Goal: Transaction & Acquisition: Book appointment/travel/reservation

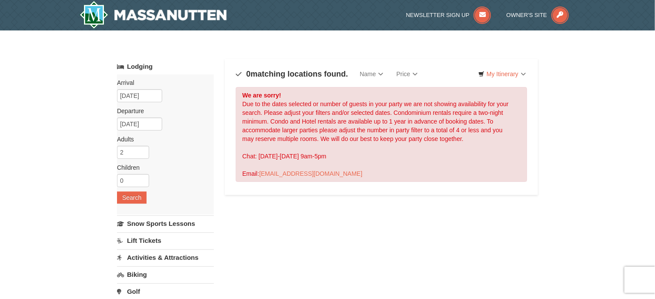
scroll to position [3, 0]
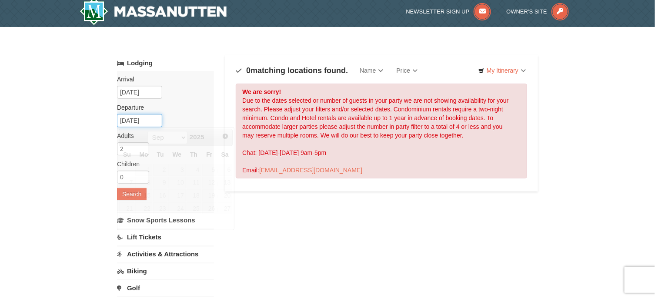
click at [157, 120] on input "09/10/2025" at bounding box center [139, 120] width 45 height 13
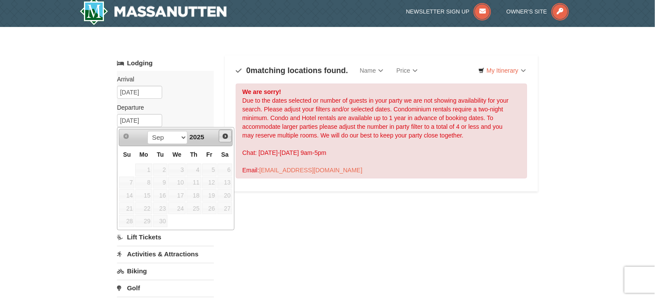
click at [226, 137] on span "Next" at bounding box center [225, 136] width 7 height 7
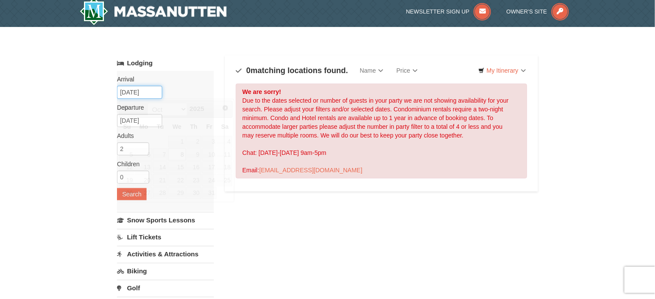
click at [154, 87] on input "[DATE]" at bounding box center [139, 92] width 45 height 13
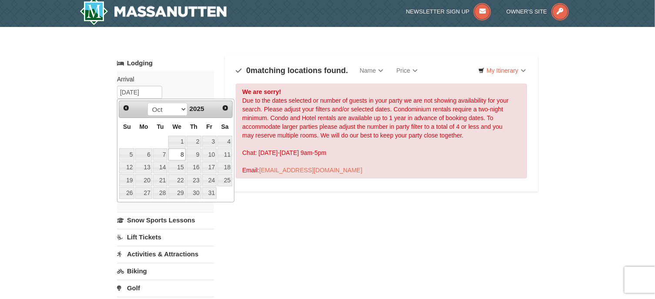
click at [177, 153] on link "8" at bounding box center [176, 154] width 17 height 12
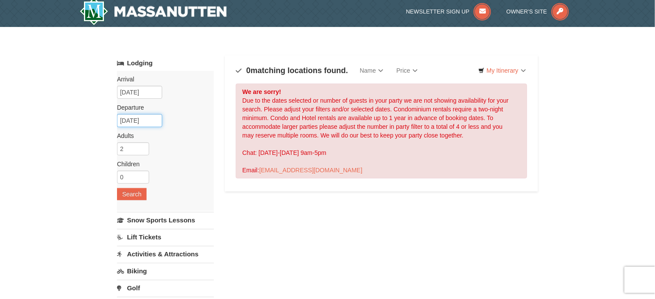
click at [157, 120] on input "10/09/2025" at bounding box center [139, 120] width 45 height 13
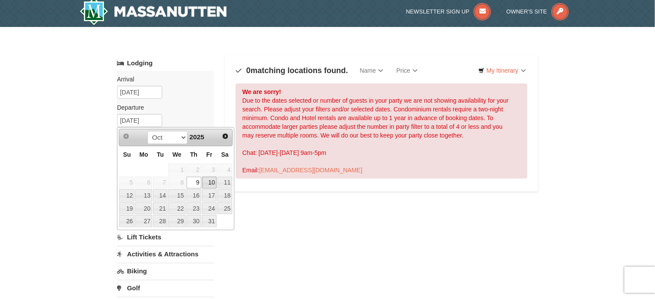
click at [212, 182] on link "10" at bounding box center [209, 183] width 15 height 12
type input "[DATE]"
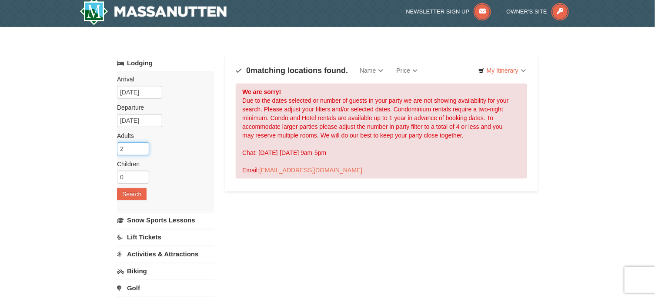
click at [138, 149] on input "2" at bounding box center [133, 148] width 32 height 13
click at [139, 191] on button "Search" at bounding box center [132, 194] width 30 height 12
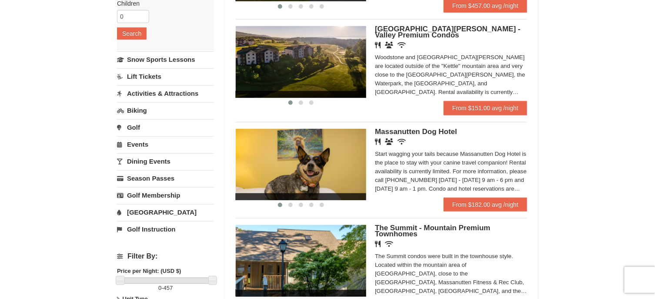
scroll to position [163, 0]
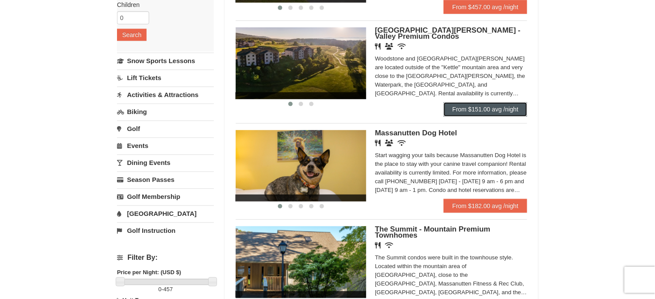
click at [472, 111] on link "From $151.00 avg /night" at bounding box center [486, 109] width 84 height 14
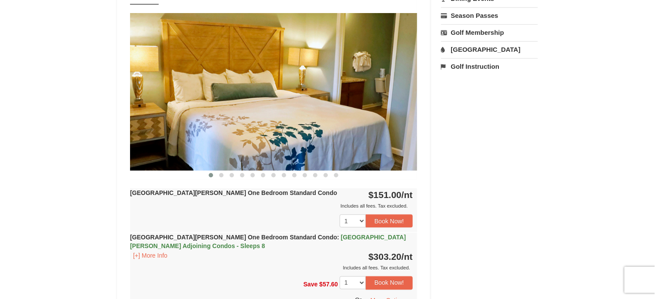
scroll to position [344, 0]
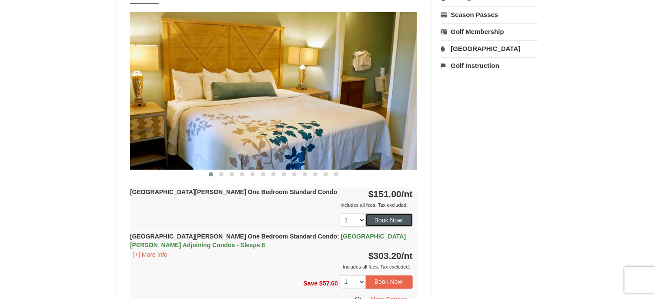
click at [398, 218] on button "Book Now!" at bounding box center [389, 220] width 47 height 13
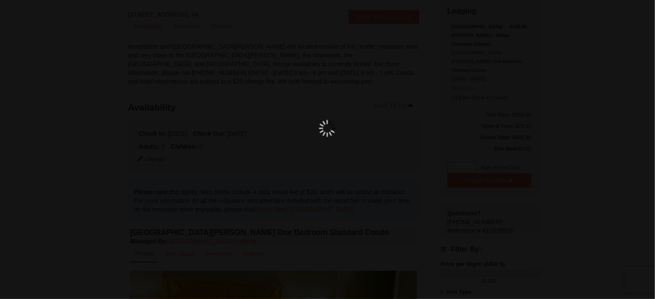
scroll to position [84, 0]
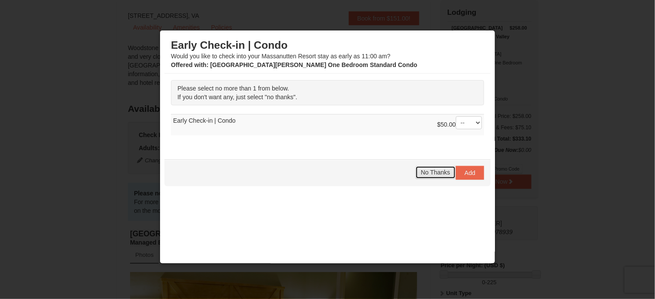
click at [421, 169] on span "No Thanks" at bounding box center [435, 172] width 29 height 7
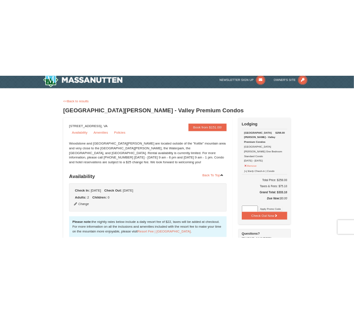
scroll to position [0, 0]
